Goal: Information Seeking & Learning: Learn about a topic

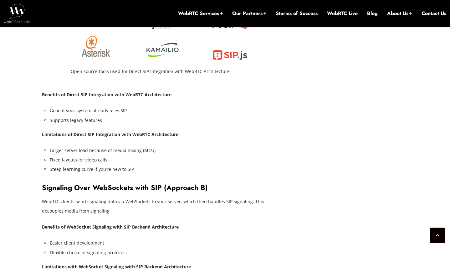
scroll to position [1302, 0]
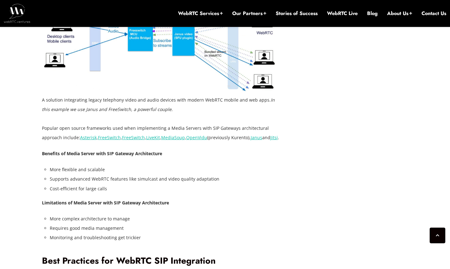
scroll to position [1723, 0]
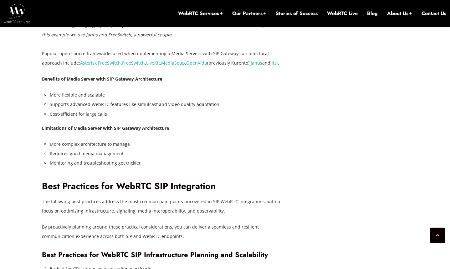
drag, startPoint x: 280, startPoint y: 43, endPoint x: 40, endPoint y: 43, distance: 239.7
copy article "July 17, 2025 Alberto Gonzalez Comments Off on WebRTC SIP Integration: Advanced…"
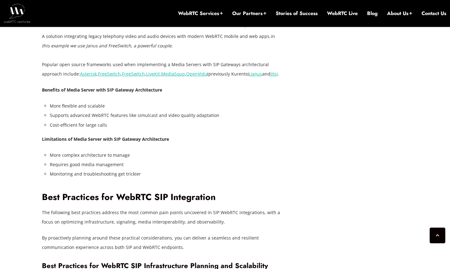
scroll to position [1711, 0]
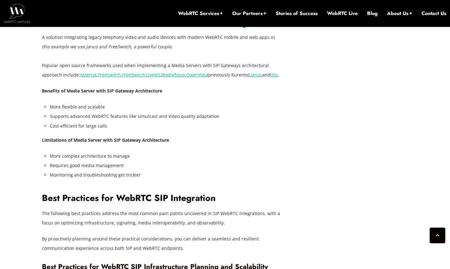
drag, startPoint x: 265, startPoint y: 59, endPoint x: 42, endPoint y: 48, distance: 222.8
click at [42, 61] on p "Popular open source frameworks used when implementing a Media Servers with SIP …" at bounding box center [162, 70] width 241 height 19
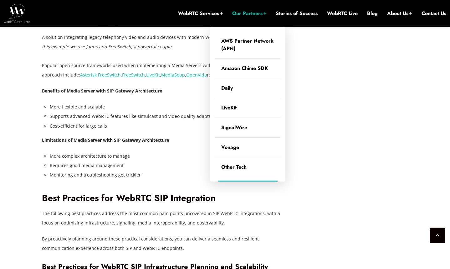
copy p "Popular open source frameworks used when implementing a Media Servers with SIP …"
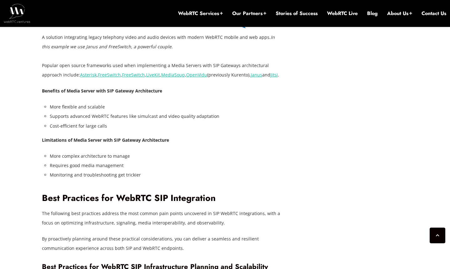
click at [205, 151] on li "More complex architecture to manage" at bounding box center [166, 155] width 233 height 9
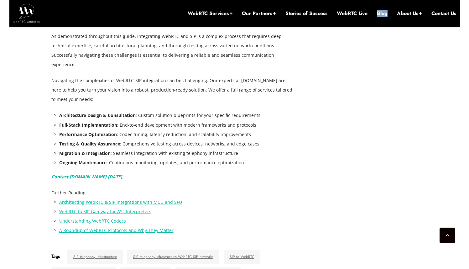
scroll to position [2395, 0]
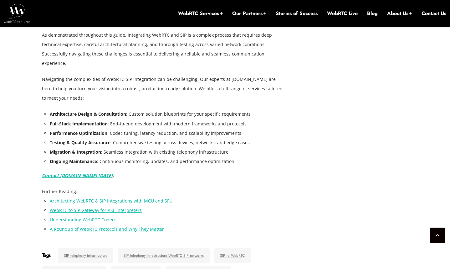
click at [257, 196] on li "Architecting WebRTC & SIP Integrations with MCU and SFU" at bounding box center [166, 200] width 233 height 9
click at [125, 156] on li "Ongoing Maintenance : Continuous monitoring, updates, and performance optimizat…" at bounding box center [166, 160] width 233 height 9
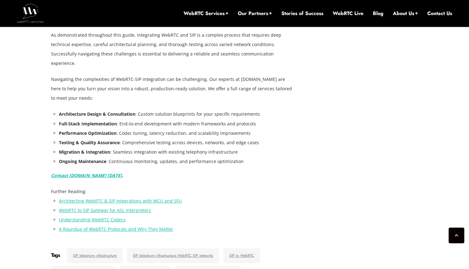
click at [279, 147] on li "Migration & Integration : Seamless integration with existing telephony infrastr…" at bounding box center [175, 151] width 233 height 9
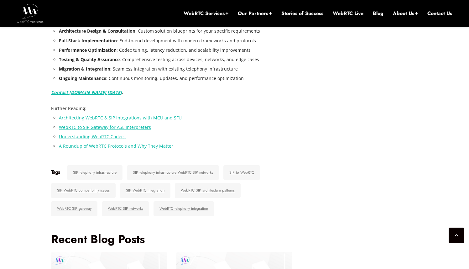
scroll to position [2531, 0]
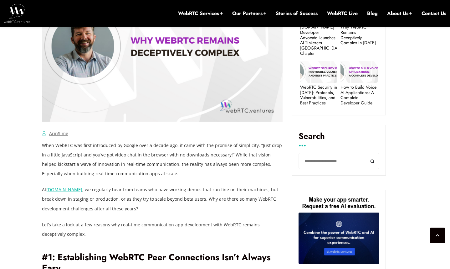
scroll to position [382, 0]
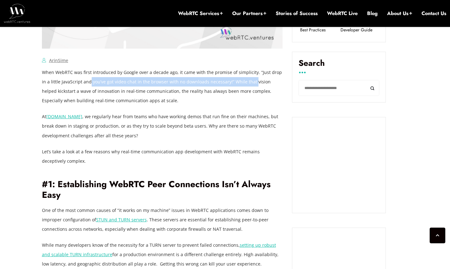
drag, startPoint x: 80, startPoint y: 82, endPoint x: 242, endPoint y: 81, distance: 161.5
click at [242, 81] on p "When WebRTC was first introduced by Google over a decade ago, it came with the …" at bounding box center [162, 87] width 241 height 38
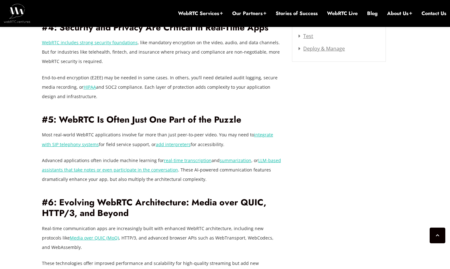
scroll to position [846, 0]
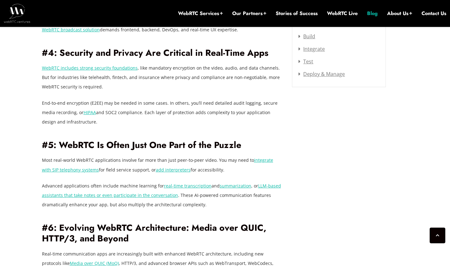
click at [367, 11] on link "Blog" at bounding box center [372, 13] width 11 height 7
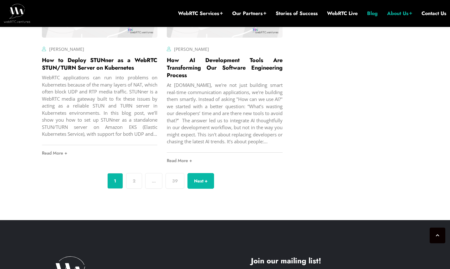
scroll to position [2280, 0]
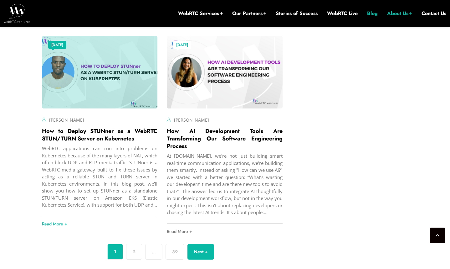
click at [126, 153] on div "WebRTC applications can run into problems on Kubernetes because of the many lay…" at bounding box center [100, 177] width 116 height 64
click at [122, 132] on link "How to Deploy STUNner as a WebRTC STUN/TURN Server on Kubernetes" at bounding box center [100, 135] width 116 height 16
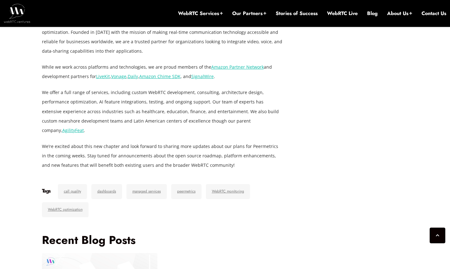
scroll to position [980, 0]
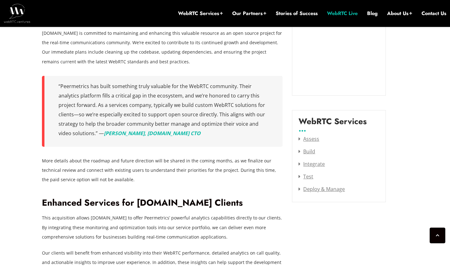
scroll to position [584, 0]
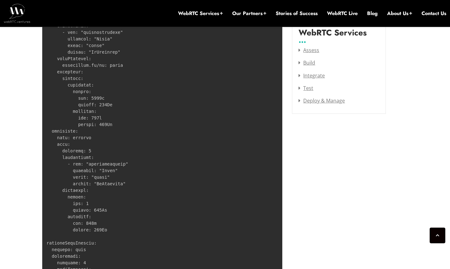
scroll to position [620, 0]
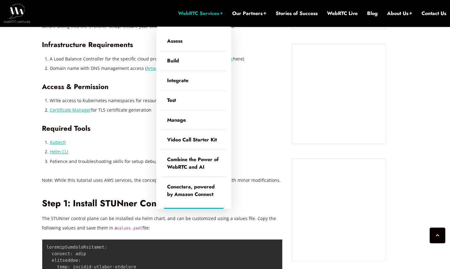
scroll to position [581, 0]
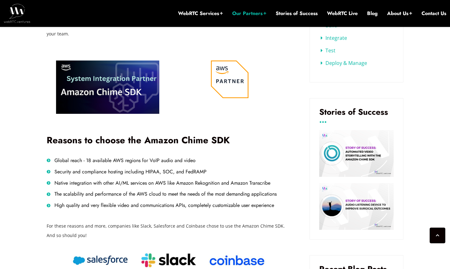
scroll to position [252, 0]
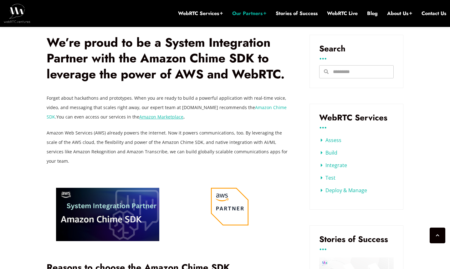
click at [221, 119] on p "Forget about hackathons and prototypes. When you are ready to build a powerful …" at bounding box center [169, 107] width 244 height 28
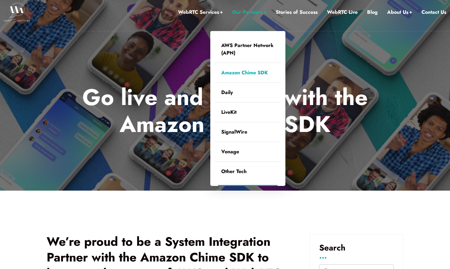
scroll to position [0, 0]
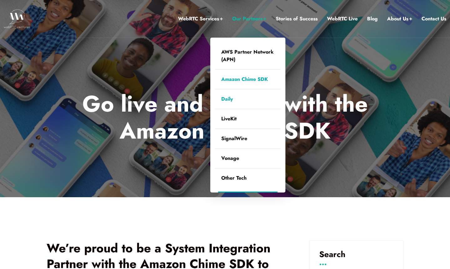
click at [222, 102] on link "Daily" at bounding box center [248, 98] width 66 height 19
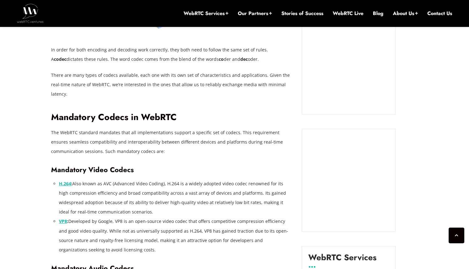
scroll to position [690, 0]
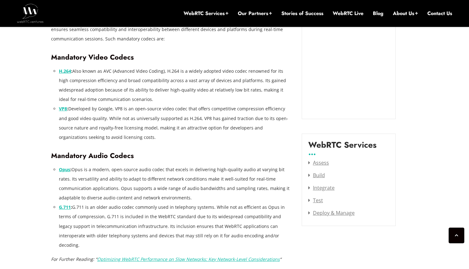
click at [200, 165] on li "Opus : Opus is a modern, open-source audio codec that excels in delivering high…" at bounding box center [175, 184] width 233 height 38
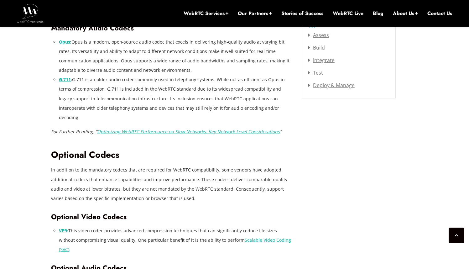
scroll to position [822, 0]
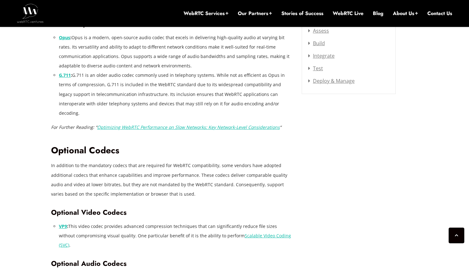
click at [188, 162] on p "In addition to the mandatory codecs that are required for WebRTC compatibility,…" at bounding box center [171, 180] width 241 height 38
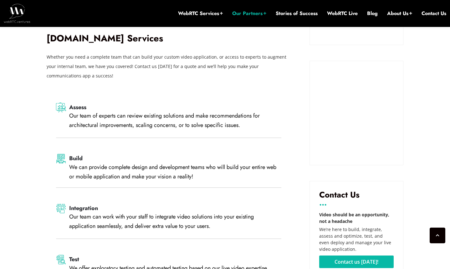
scroll to position [624, 0]
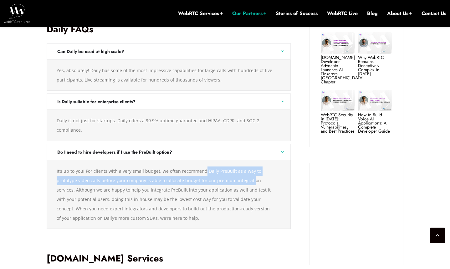
drag, startPoint x: 203, startPoint y: 171, endPoint x: 251, endPoint y: 182, distance: 49.3
click at [251, 182] on div "It’s up to you! For clients with a very small budget, we often recommend Daily …" at bounding box center [169, 194] width 244 height 69
click at [253, 190] on div "It’s up to you! For clients with a very small budget, we often recommend Daily …" at bounding box center [169, 194] width 244 height 69
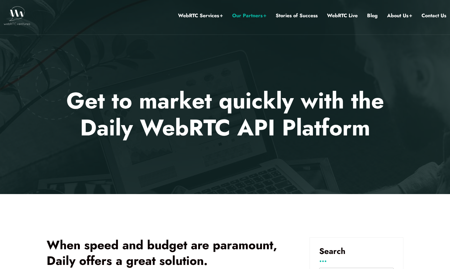
scroll to position [0, 0]
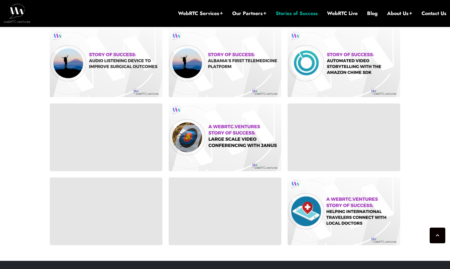
scroll to position [467, 0]
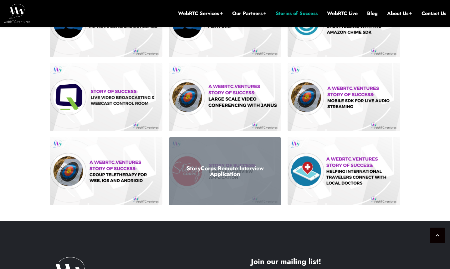
click at [243, 159] on div "StoryCorps Remote Interview Application" at bounding box center [225, 171] width 113 height 68
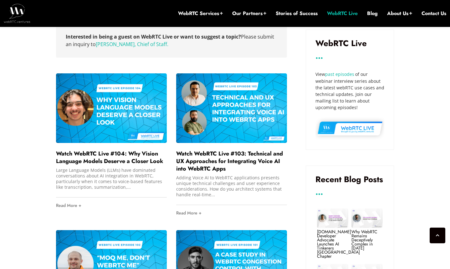
scroll to position [328, 0]
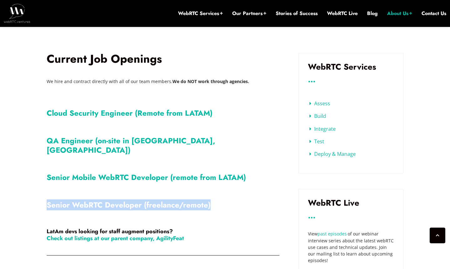
scroll to position [251, 0]
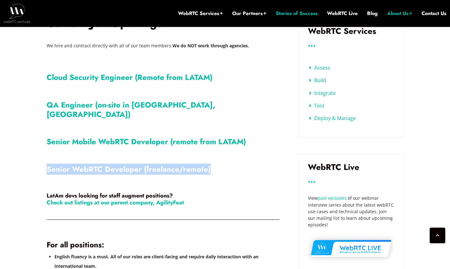
click at [276, 13] on link "Stories of Success" at bounding box center [297, 13] width 42 height 7
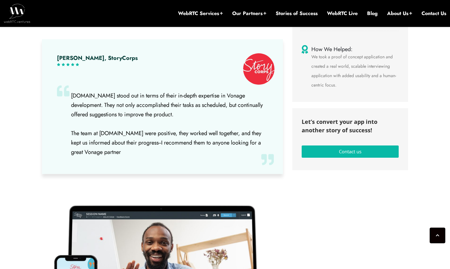
scroll to position [118, 0]
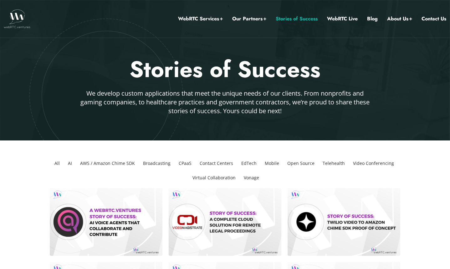
drag, startPoint x: 103, startPoint y: 87, endPoint x: 86, endPoint y: 66, distance: 26.7
click at [103, 87] on div "Stories of Success" at bounding box center [225, 72] width 366 height 34
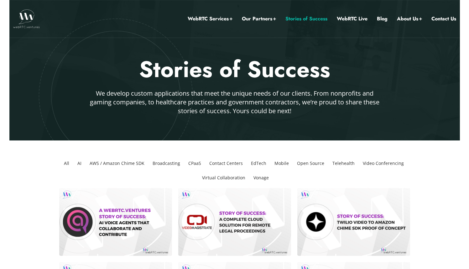
scroll to position [165, 0]
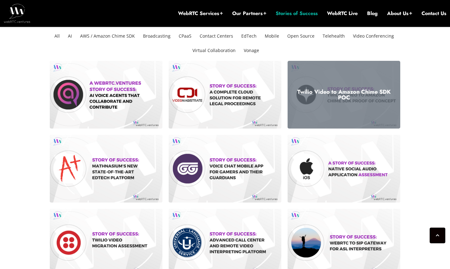
click at [323, 100] on div "Twilio Video to Amazon Chime SDK POC" at bounding box center [344, 95] width 113 height 68
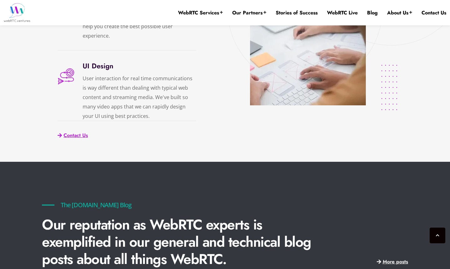
scroll to position [1383, 0]
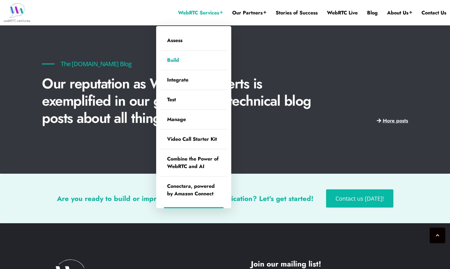
click at [164, 59] on link "Build" at bounding box center [194, 59] width 66 height 19
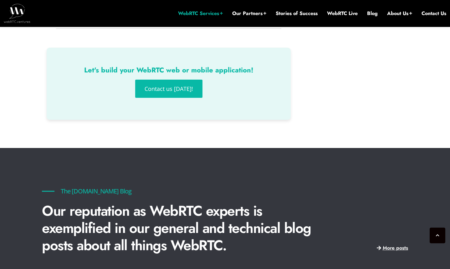
scroll to position [986, 0]
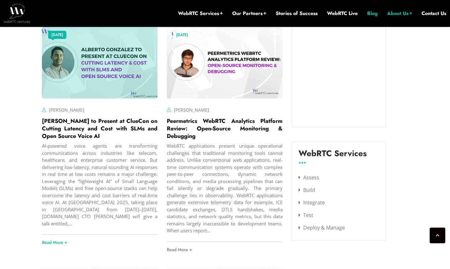
scroll to position [452, 0]
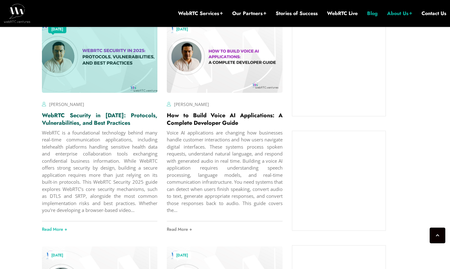
click at [77, 111] on link "WebRTC Security in [DATE]: Protocols, Vulnerabilities, and Best Practices" at bounding box center [100, 119] width 116 height 16
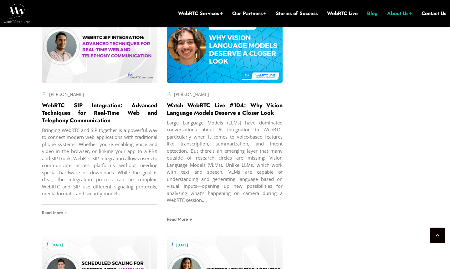
scroll to position [1295, 0]
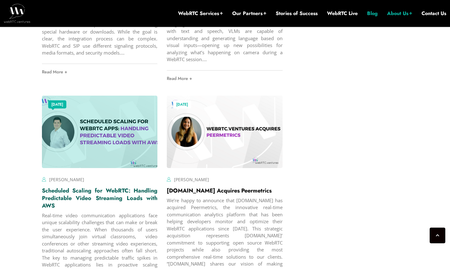
click at [131, 192] on link "Scheduled Scaling for WebRTC: Handling Predictable Video Streaming Loads with A…" at bounding box center [100, 197] width 116 height 23
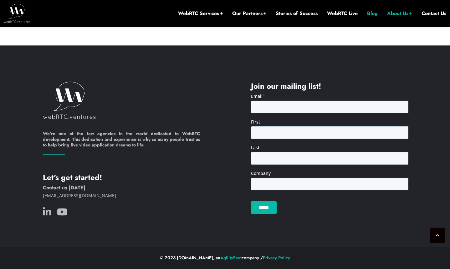
scroll to position [2397, 0]
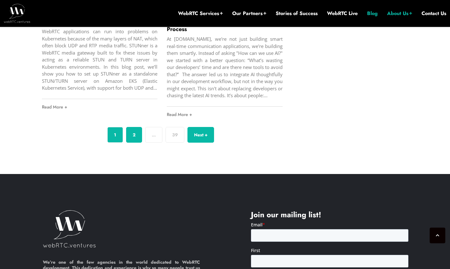
click at [132, 141] on link "2" at bounding box center [134, 135] width 16 height 16
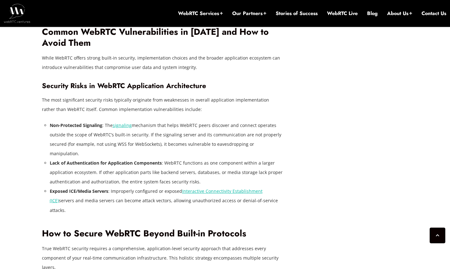
scroll to position [1626, 0]
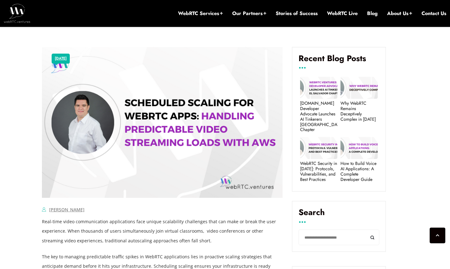
scroll to position [56, 0]
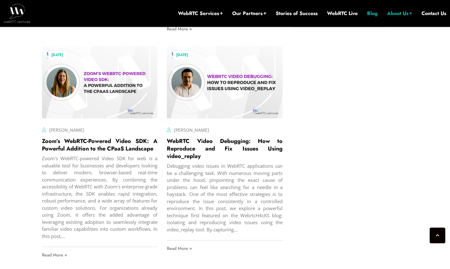
scroll to position [872, 0]
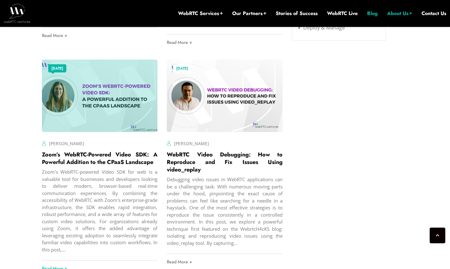
click at [136, 145] on div "May 13, 2025 Jen Oppenheimer Comments Off on Zoom’s WebRTC-Powered Video SDK: A…" at bounding box center [100, 143] width 116 height 9
click at [133, 159] on link "Zoom’s WebRTC-Powered Video SDK: A Powerful Addition to the CPaaS Landscape" at bounding box center [100, 158] width 116 height 16
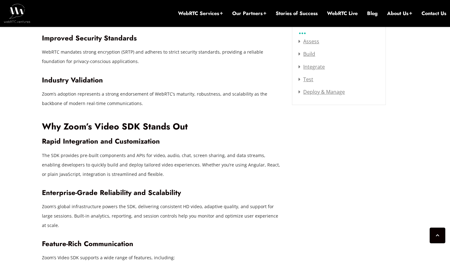
scroll to position [1175, 0]
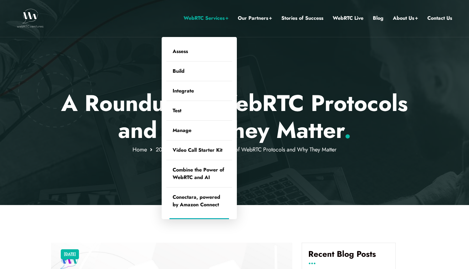
scroll to position [1, 0]
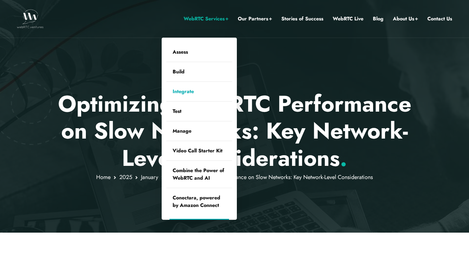
click at [193, 84] on link "Integrate" at bounding box center [199, 91] width 66 height 19
